Goal: Use online tool/utility: Utilize a website feature to perform a specific function

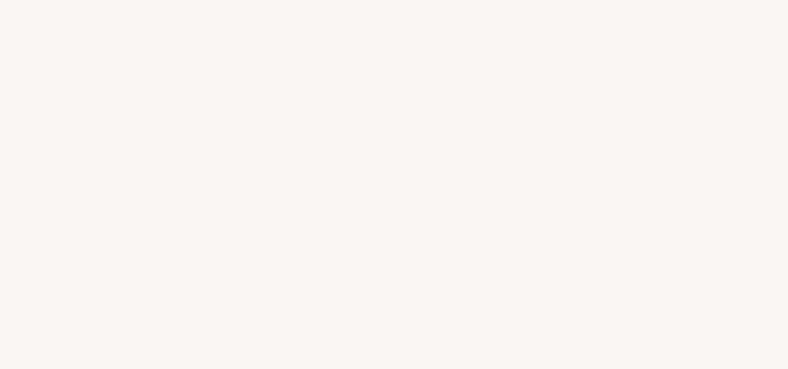
select select "FR"
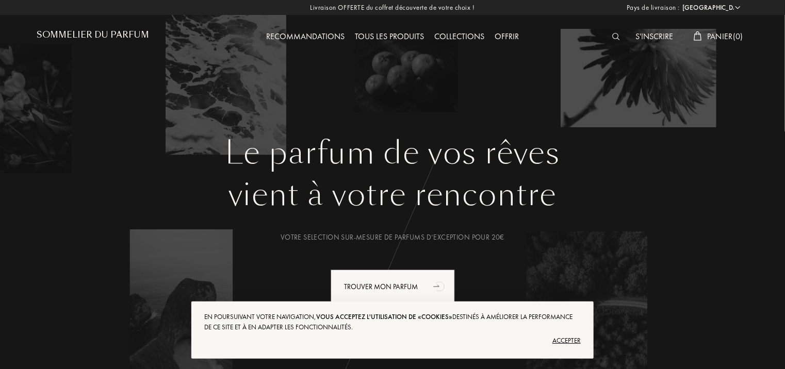
click at [329, 36] on div "Recommandations" at bounding box center [305, 36] width 89 height 13
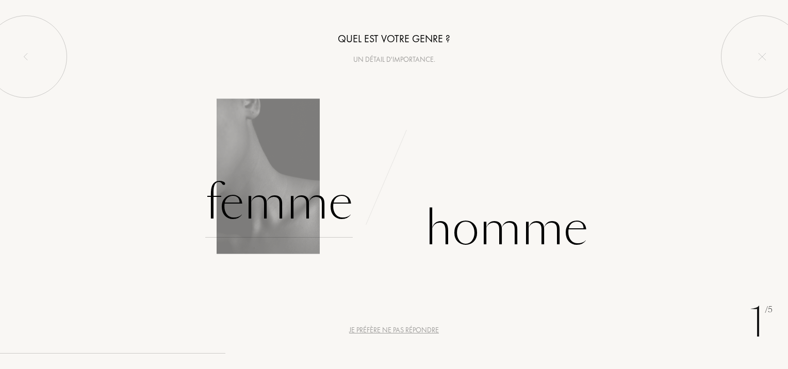
click at [261, 217] on div "Femme" at bounding box center [278, 203] width 147 height 70
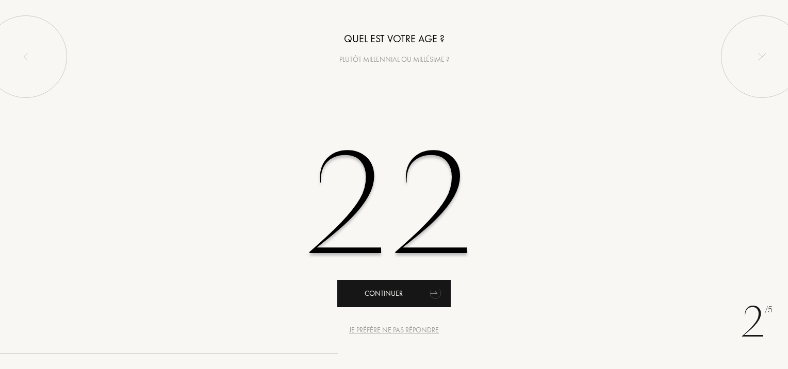
type input "22"
click at [381, 290] on div "Continuer" at bounding box center [393, 293] width 113 height 27
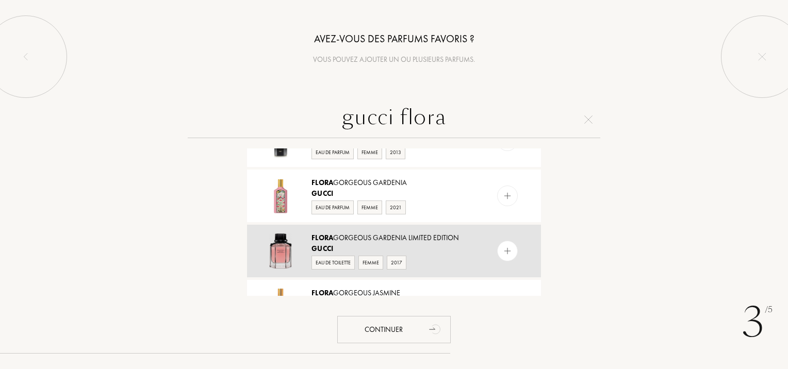
scroll to position [516, 0]
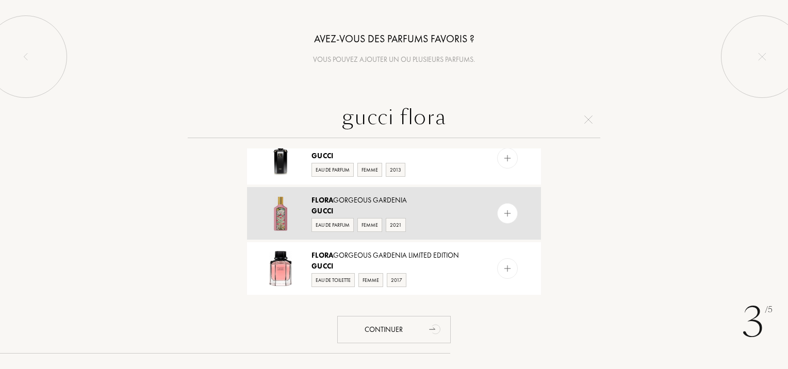
type input "gucci flora"
click at [510, 209] on img at bounding box center [508, 214] width 10 height 10
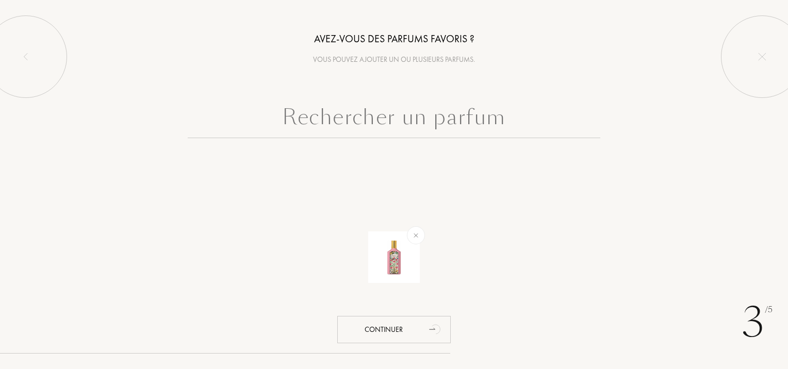
click at [400, 121] on input "text" at bounding box center [394, 119] width 412 height 37
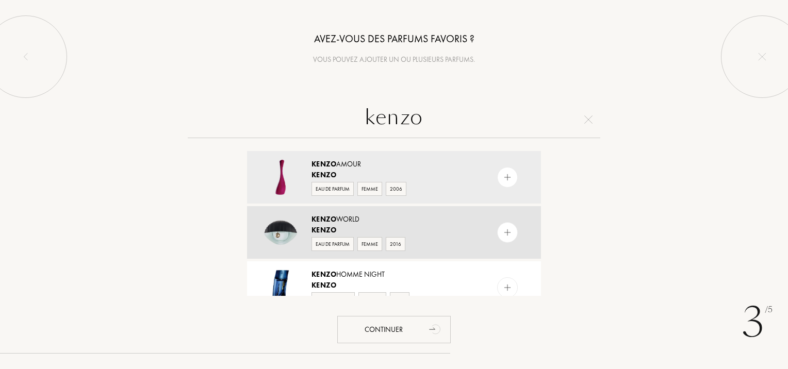
type input "kenzo"
click at [510, 233] on img at bounding box center [508, 233] width 10 height 10
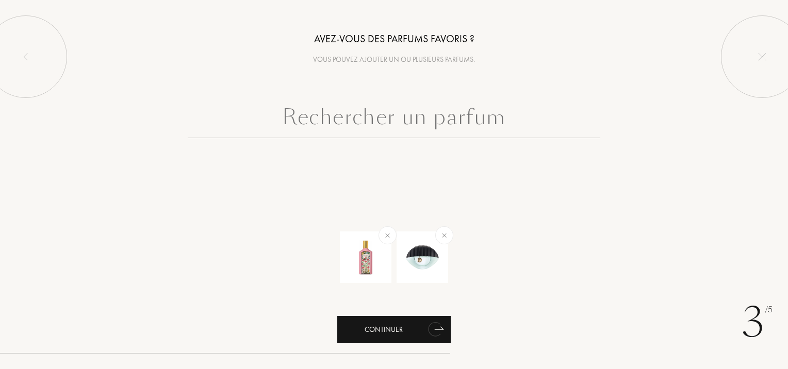
click at [436, 334] on icon "animation" at bounding box center [434, 329] width 13 height 14
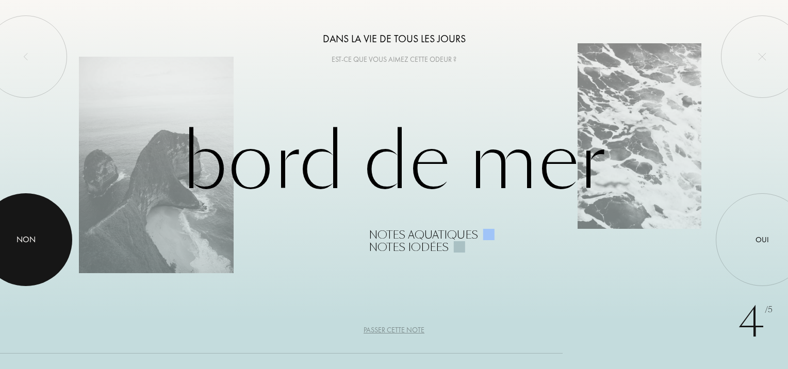
click at [32, 234] on div "Non" at bounding box center [25, 240] width 19 height 12
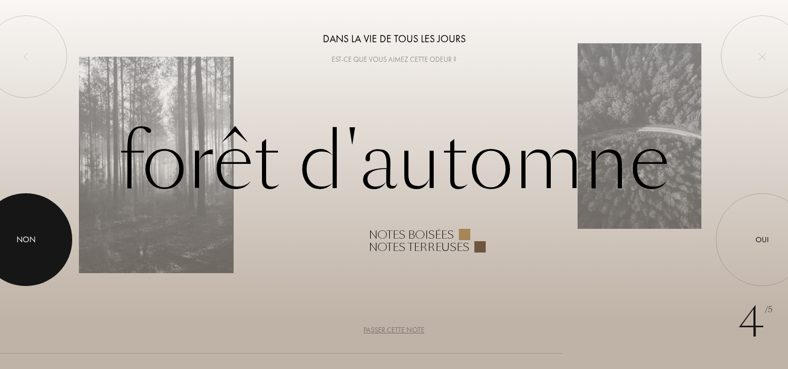
click at [31, 234] on div "Non" at bounding box center [25, 240] width 19 height 12
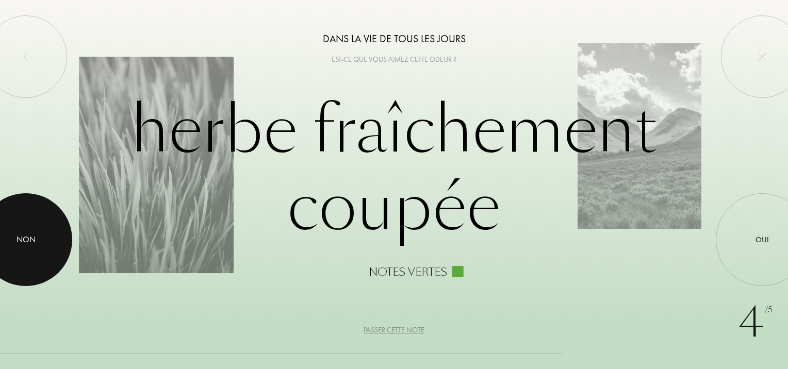
click at [31, 234] on div "Non" at bounding box center [25, 240] width 19 height 12
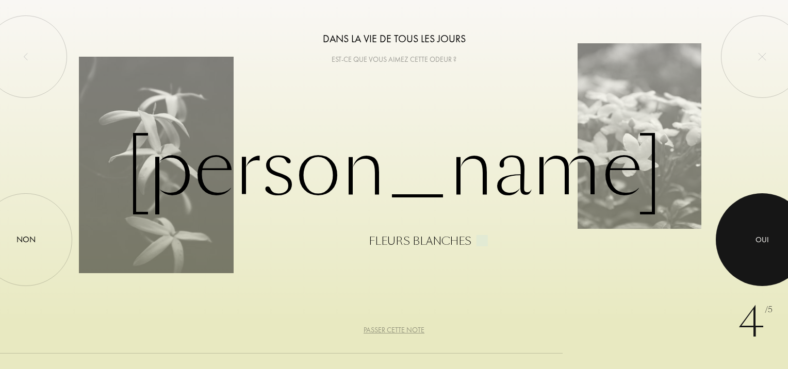
click at [758, 238] on div "Oui" at bounding box center [761, 240] width 13 height 12
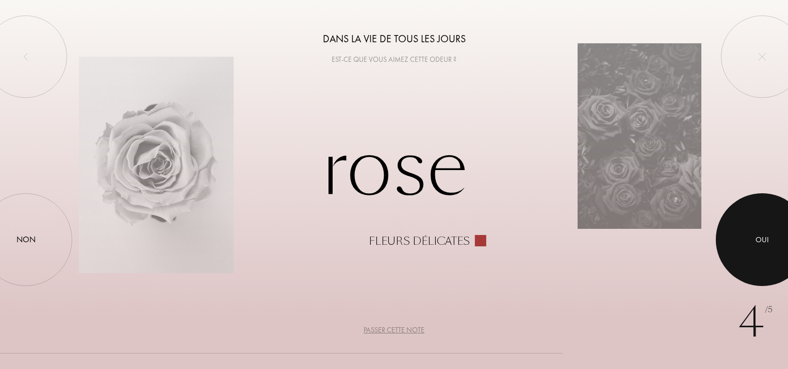
click at [779, 219] on div at bounding box center [762, 239] width 93 height 93
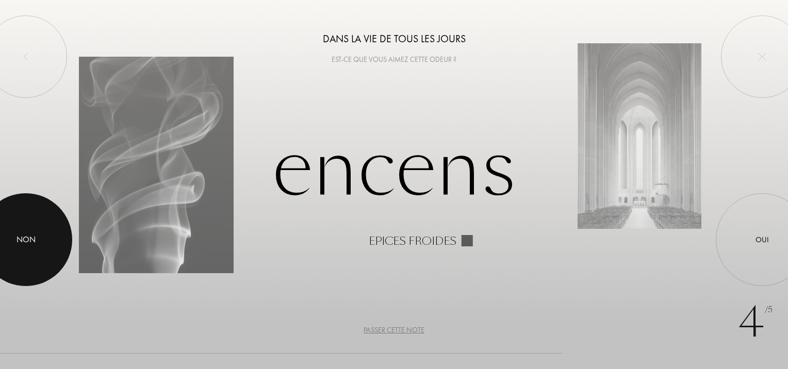
click at [0, 0] on html "4 /5 Dans la vie de tous les jours Est-ce que vous aimez cette odeur ? Encens E…" at bounding box center [394, 0] width 788 height 0
click at [35, 245] on div "Non" at bounding box center [25, 240] width 19 height 12
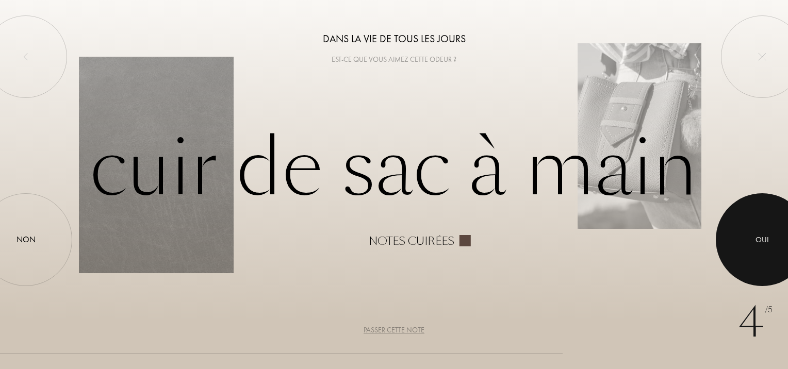
click at [733, 235] on div at bounding box center [762, 239] width 93 height 93
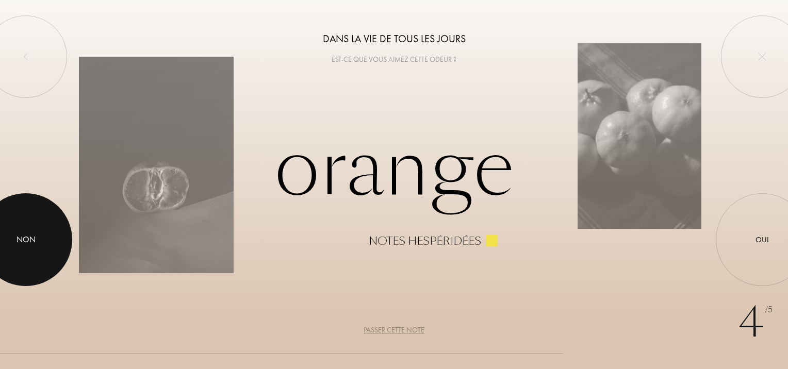
click at [19, 245] on div "Non" at bounding box center [25, 240] width 19 height 12
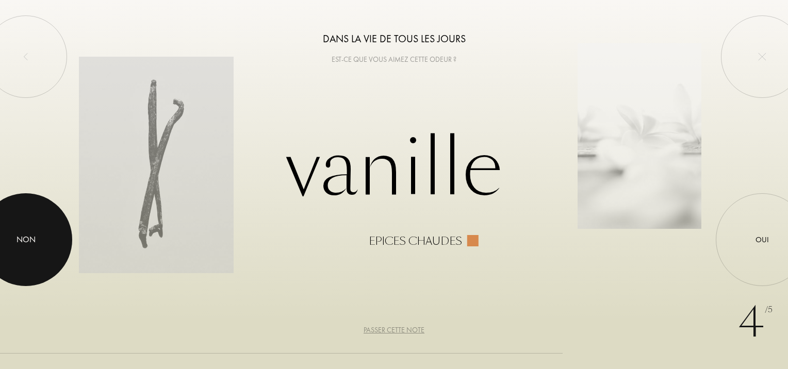
click at [17, 224] on div at bounding box center [25, 239] width 93 height 93
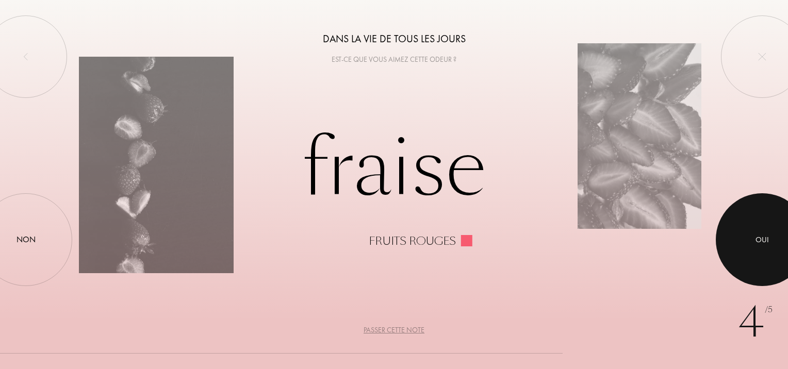
click at [748, 242] on div at bounding box center [762, 239] width 93 height 93
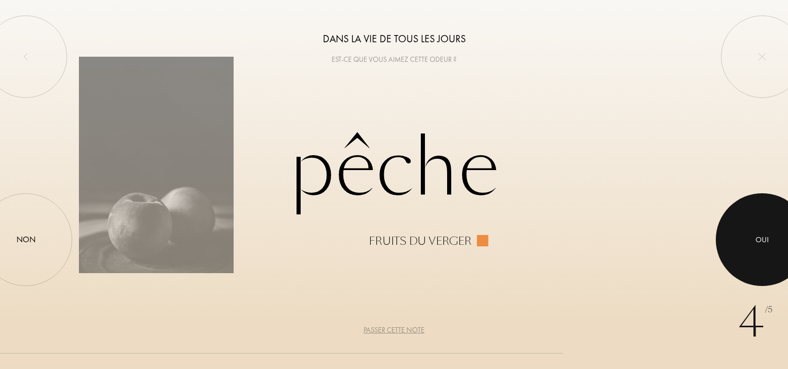
click at [748, 242] on div at bounding box center [762, 239] width 93 height 93
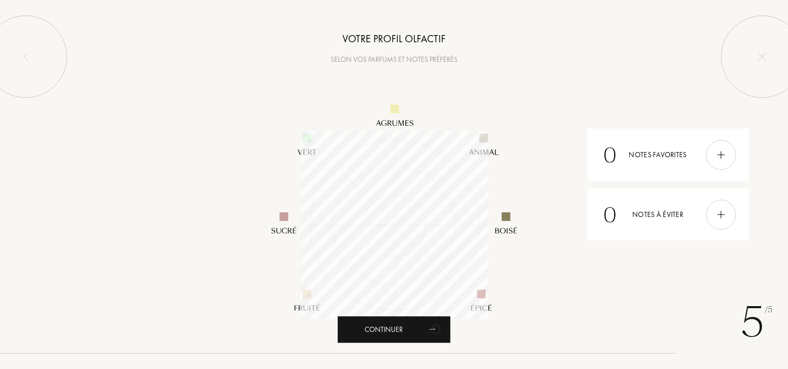
scroll to position [188, 188]
click at [415, 335] on div "Continuer" at bounding box center [393, 329] width 113 height 27
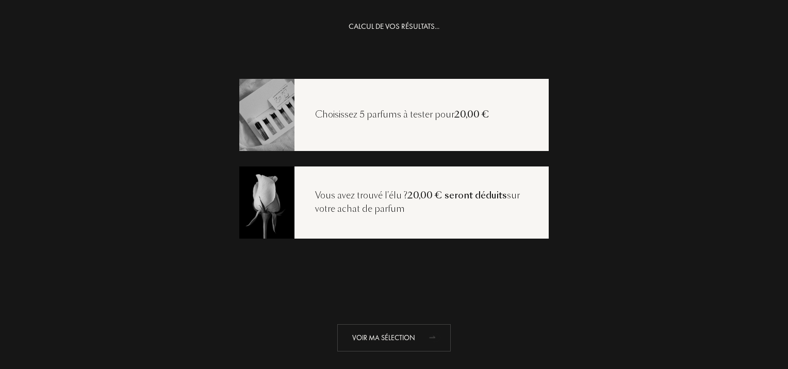
click at [415, 335] on div "Voir ma sélection" at bounding box center [393, 337] width 113 height 27
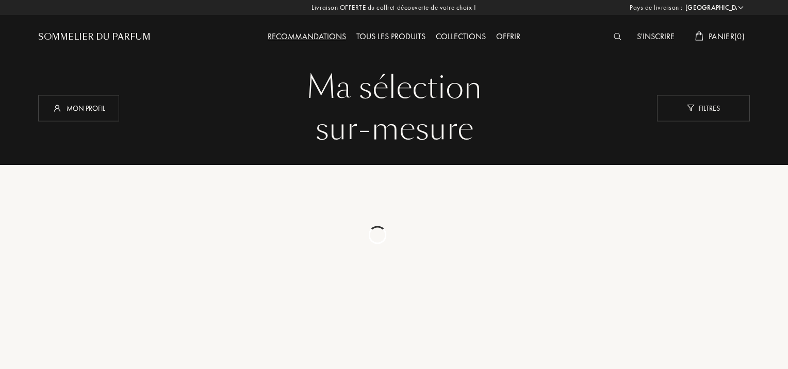
select select "FR"
